Goal: Task Accomplishment & Management: Manage account settings

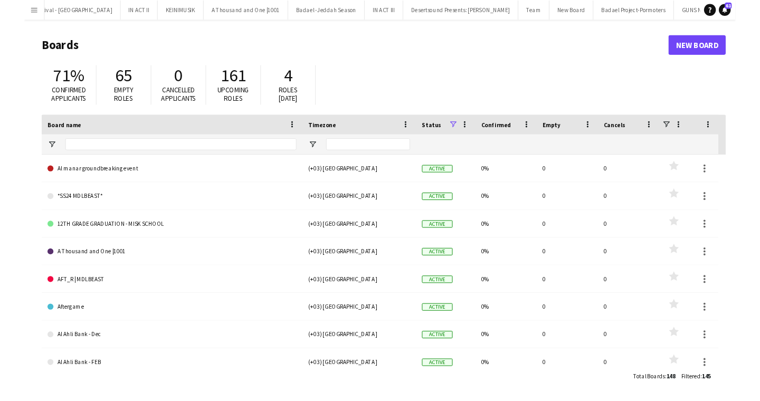
scroll to position [0, 1654]
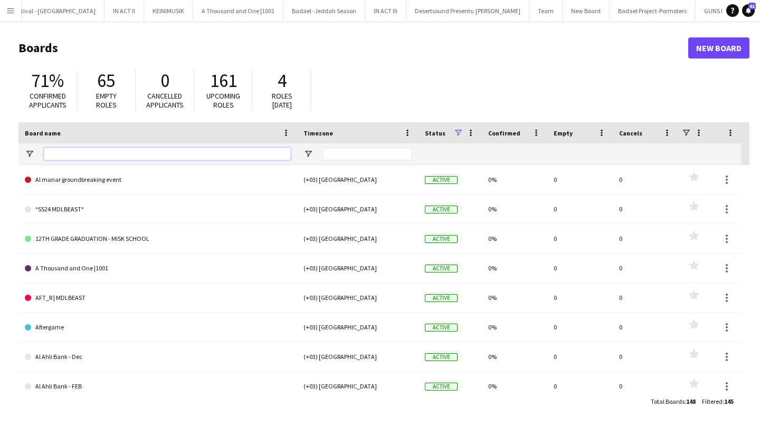
click at [158, 148] on input "Board name Filter Input" at bounding box center [167, 154] width 247 height 13
type input "*"
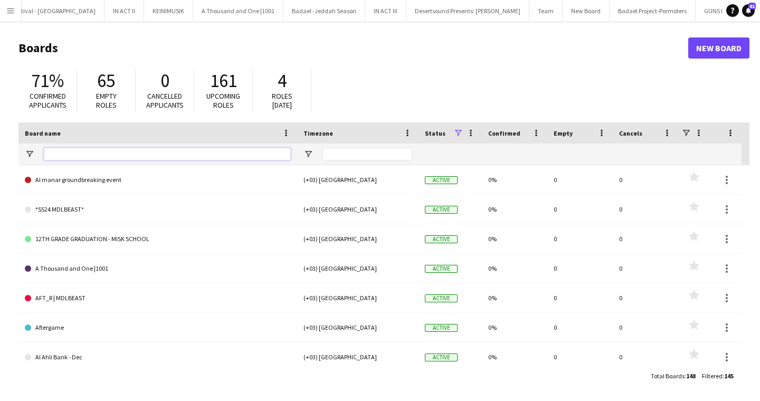
click at [211, 157] on input "Board name Filter Input" at bounding box center [167, 154] width 247 height 13
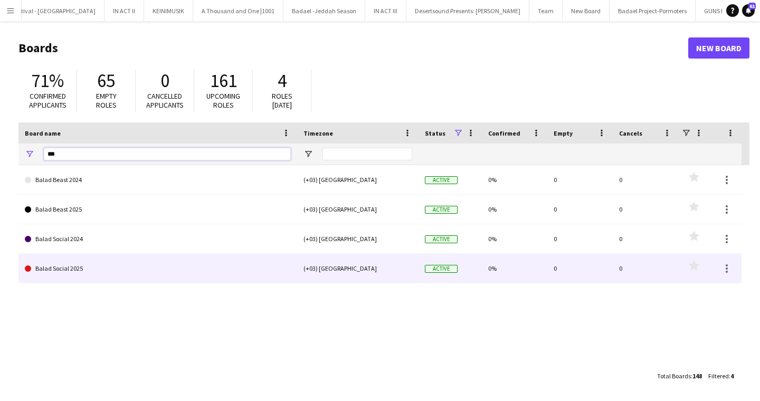
type input "***"
click at [179, 267] on link "Balad Social 2025" at bounding box center [158, 269] width 266 height 30
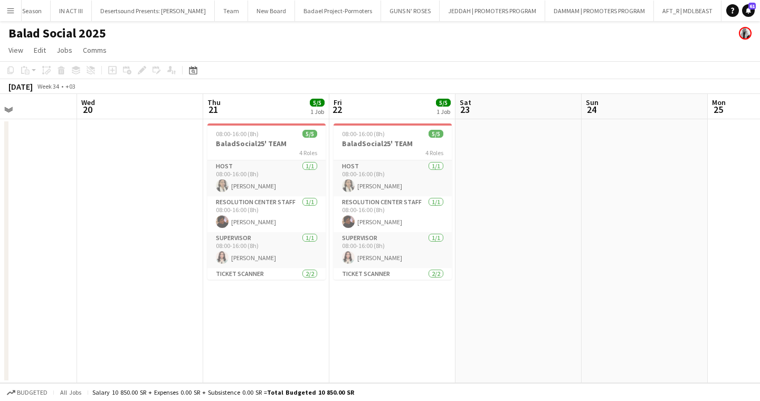
scroll to position [0, 303]
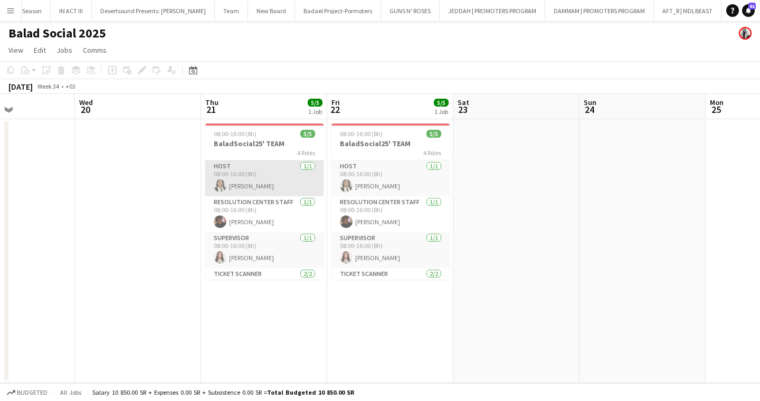
click at [247, 184] on app-card-role "HOST 1/1 08:00-16:00 (8h) Nourah Dukhnah" at bounding box center [264, 178] width 118 height 36
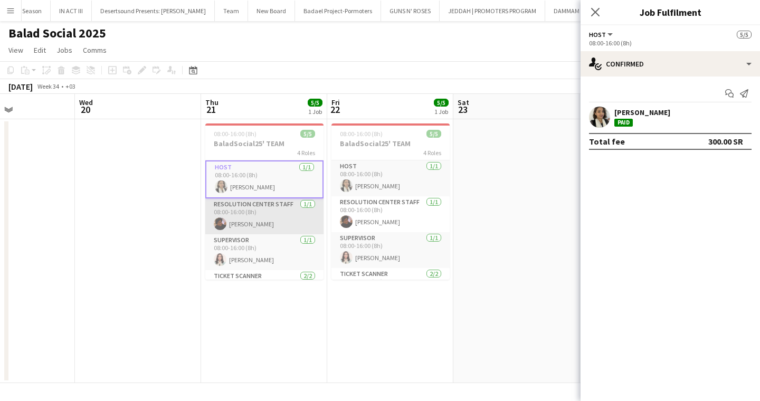
click at [243, 216] on app-card-role "Resolution Center Staff 1/1 08:00-16:00 (8h) Waleed Shamsan" at bounding box center [264, 216] width 118 height 36
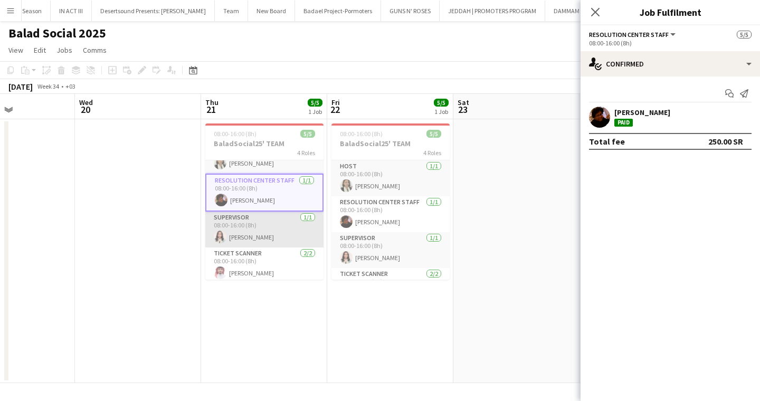
scroll to position [0, 303]
click at [245, 230] on app-card-role "Supervisor 1/1 08:00-16:00 (8h) Salma Ahmed" at bounding box center [265, 230] width 118 height 36
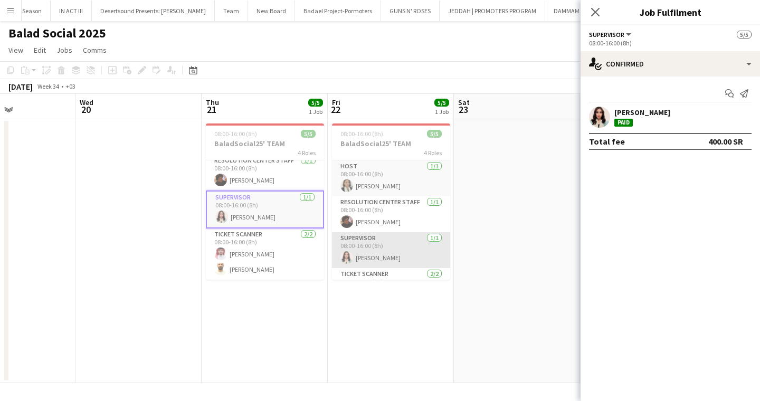
scroll to position [40, 0]
click at [374, 265] on app-card-role "Ticket Scanner 2/2 08:00-16:00 (8h) Naif Ayoubi Abdulrahman Hameed" at bounding box center [391, 253] width 118 height 51
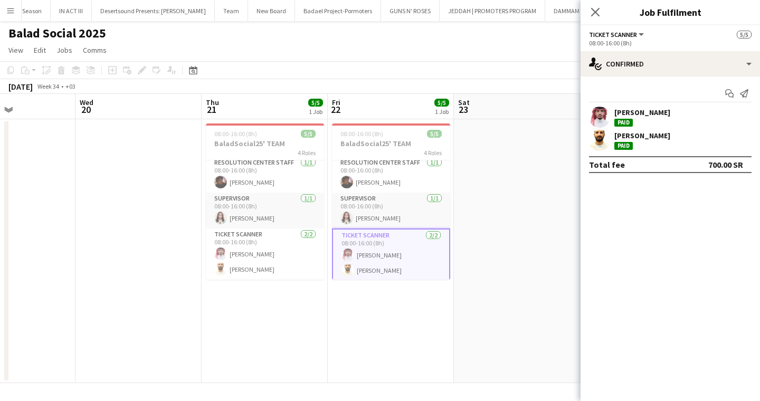
click at [510, 250] on app-date-cell at bounding box center [517, 251] width 126 height 264
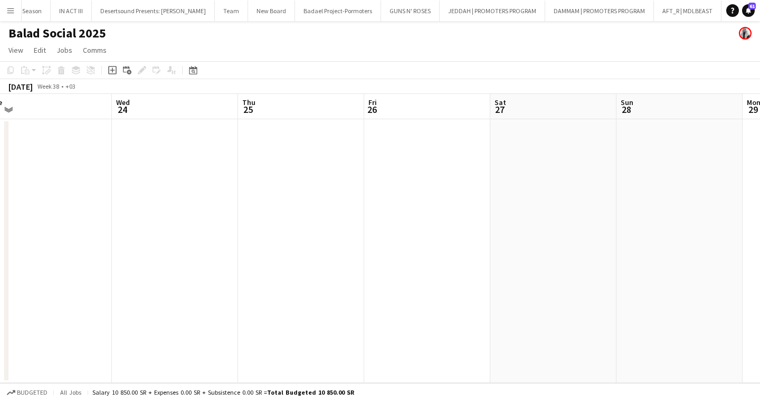
scroll to position [0, 524]
